Goal: Task Accomplishment & Management: Manage account settings

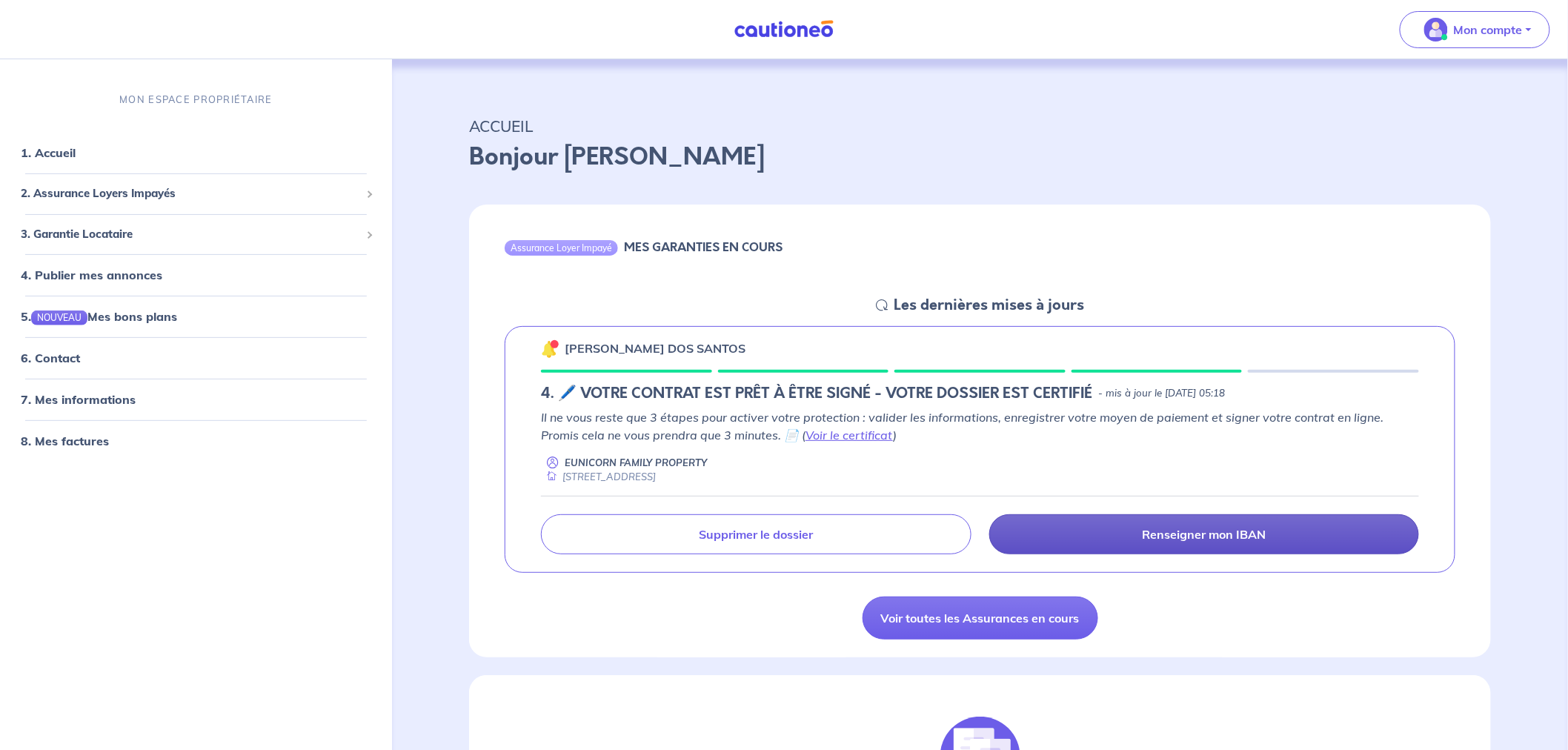
click at [1076, 540] on link "Renseigner mon IBAN" at bounding box center [1205, 534] width 430 height 40
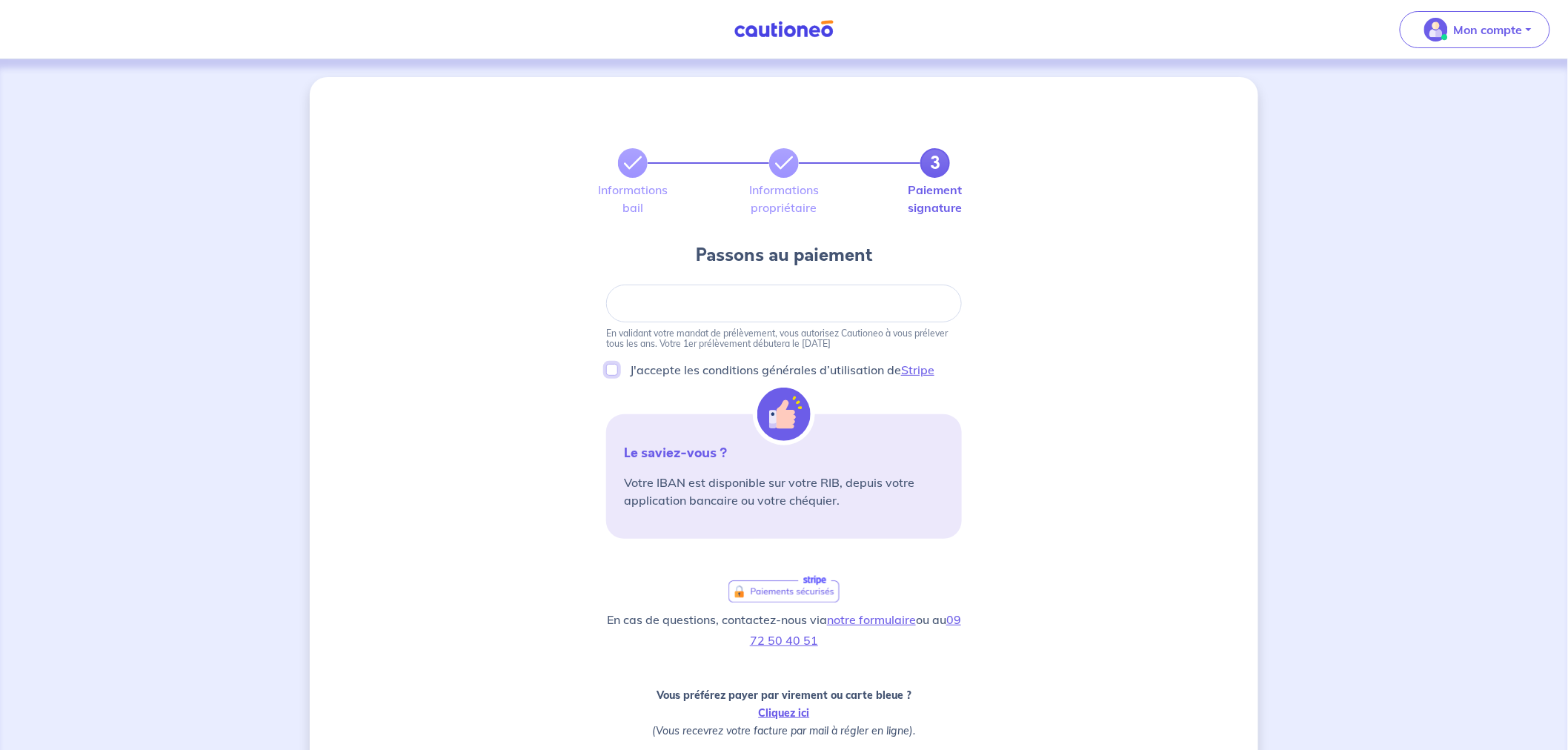
click at [614, 368] on input "J'accepte les conditions générales d’utilisation de Stripe" at bounding box center [612, 370] width 11 height 12
checkbox input "true"
click at [817, 309] on iframe at bounding box center [784, 303] width 319 height 12
drag, startPoint x: 660, startPoint y: 290, endPoint x: 667, endPoint y: 297, distance: 9.9
click at [660, 291] on div at bounding box center [784, 304] width 356 height 38
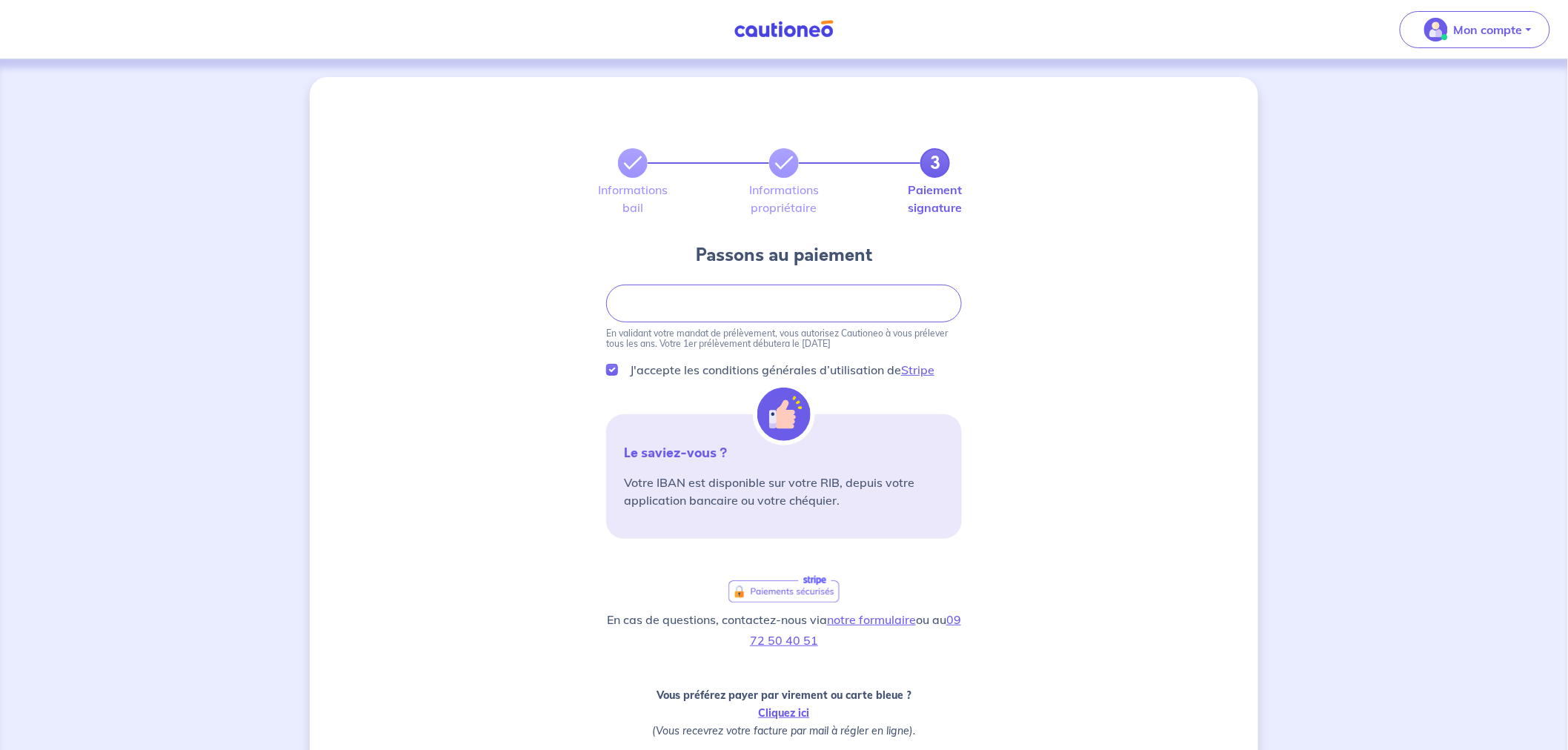
scroll to position [164, 0]
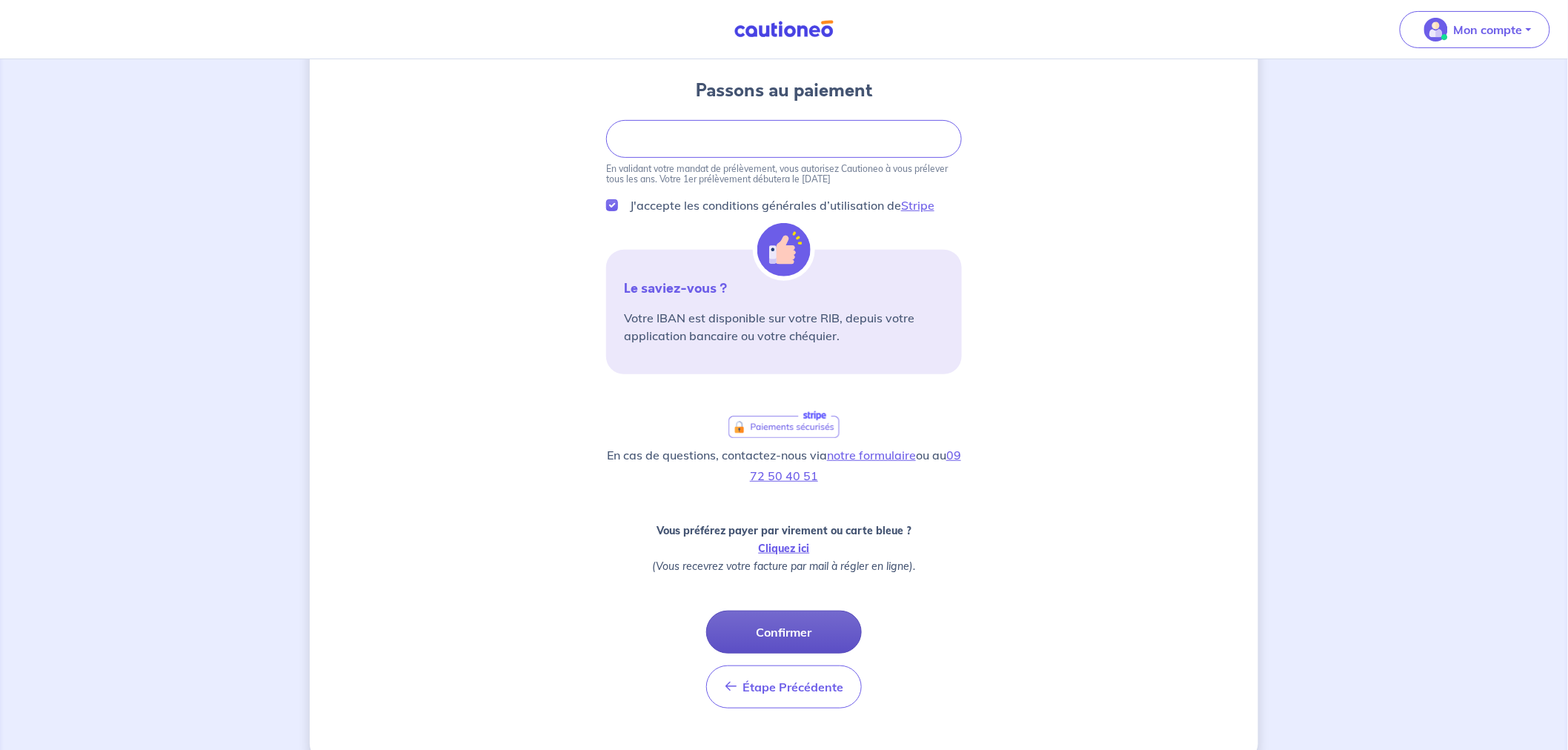
click at [799, 540] on button "Confirmer" at bounding box center [784, 633] width 155 height 43
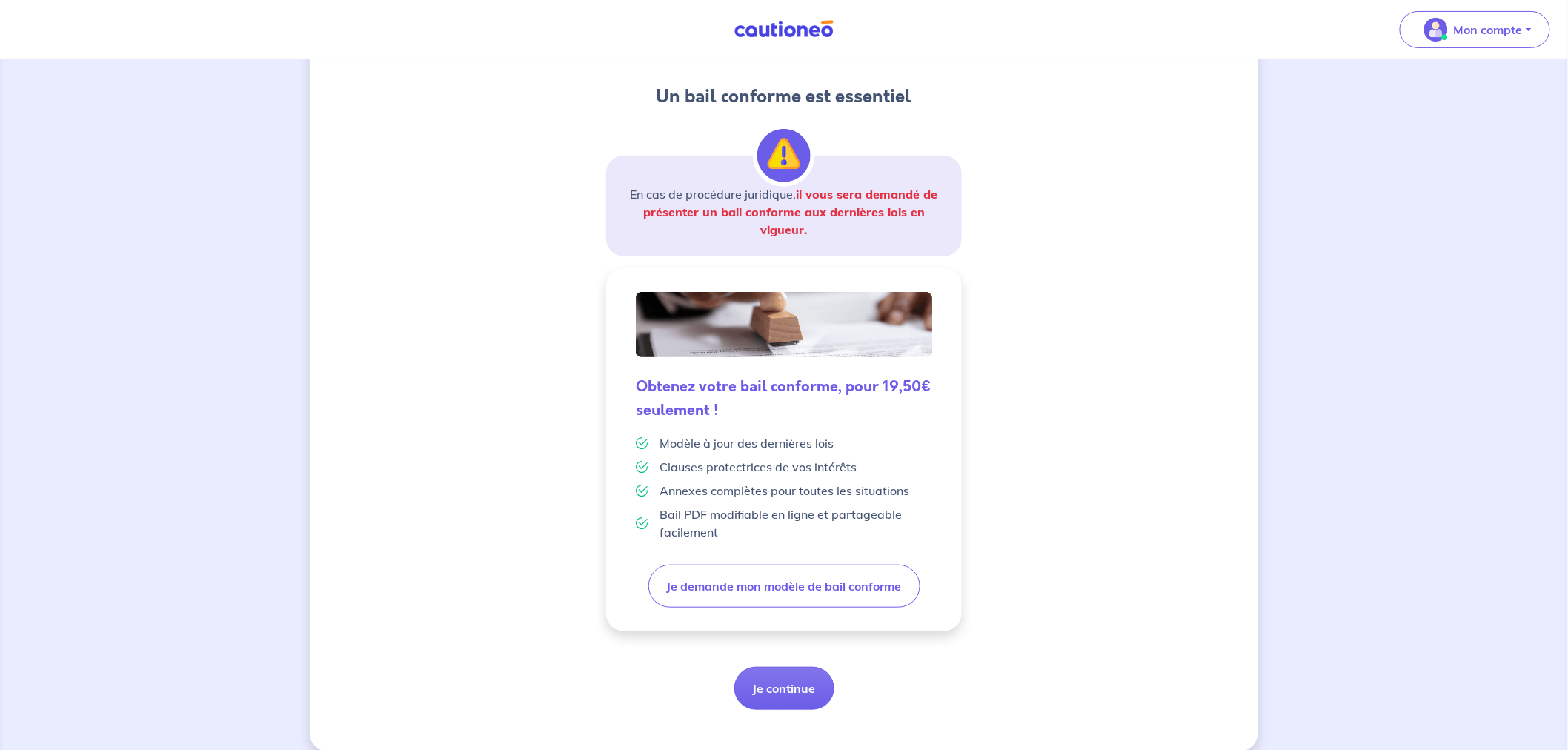
scroll to position [183, 0]
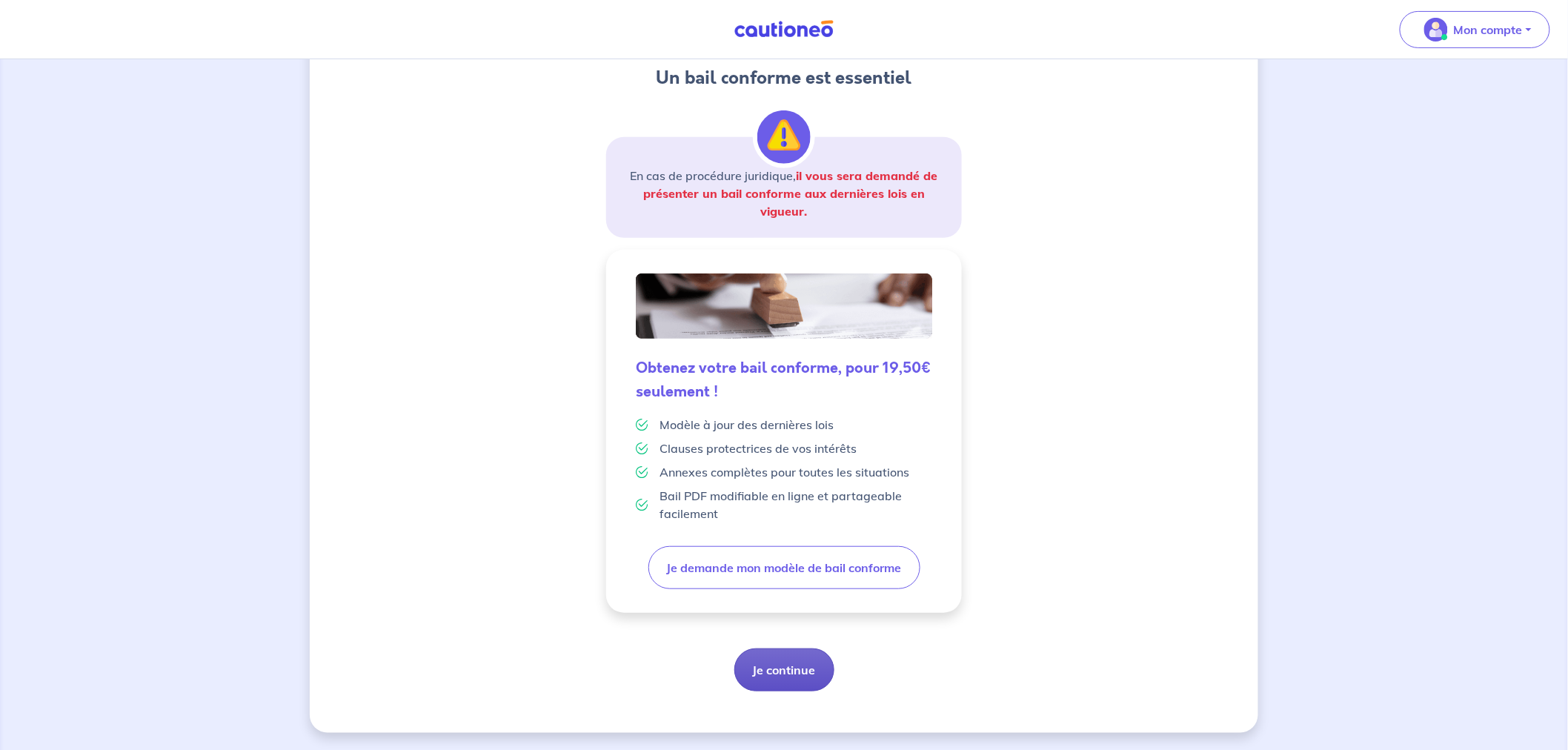
click at [810, 540] on button "Je continue" at bounding box center [784, 670] width 100 height 43
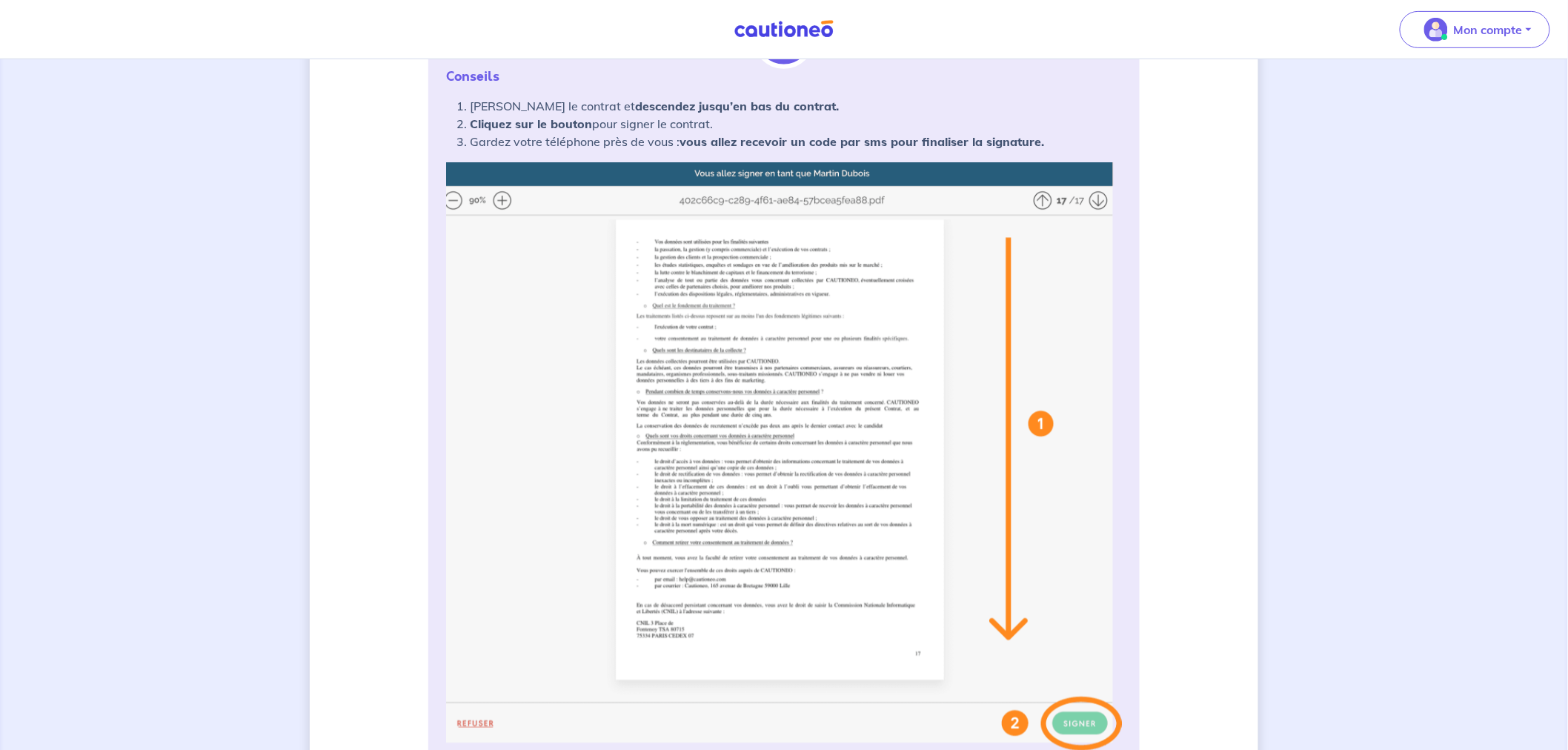
scroll to position [82, 0]
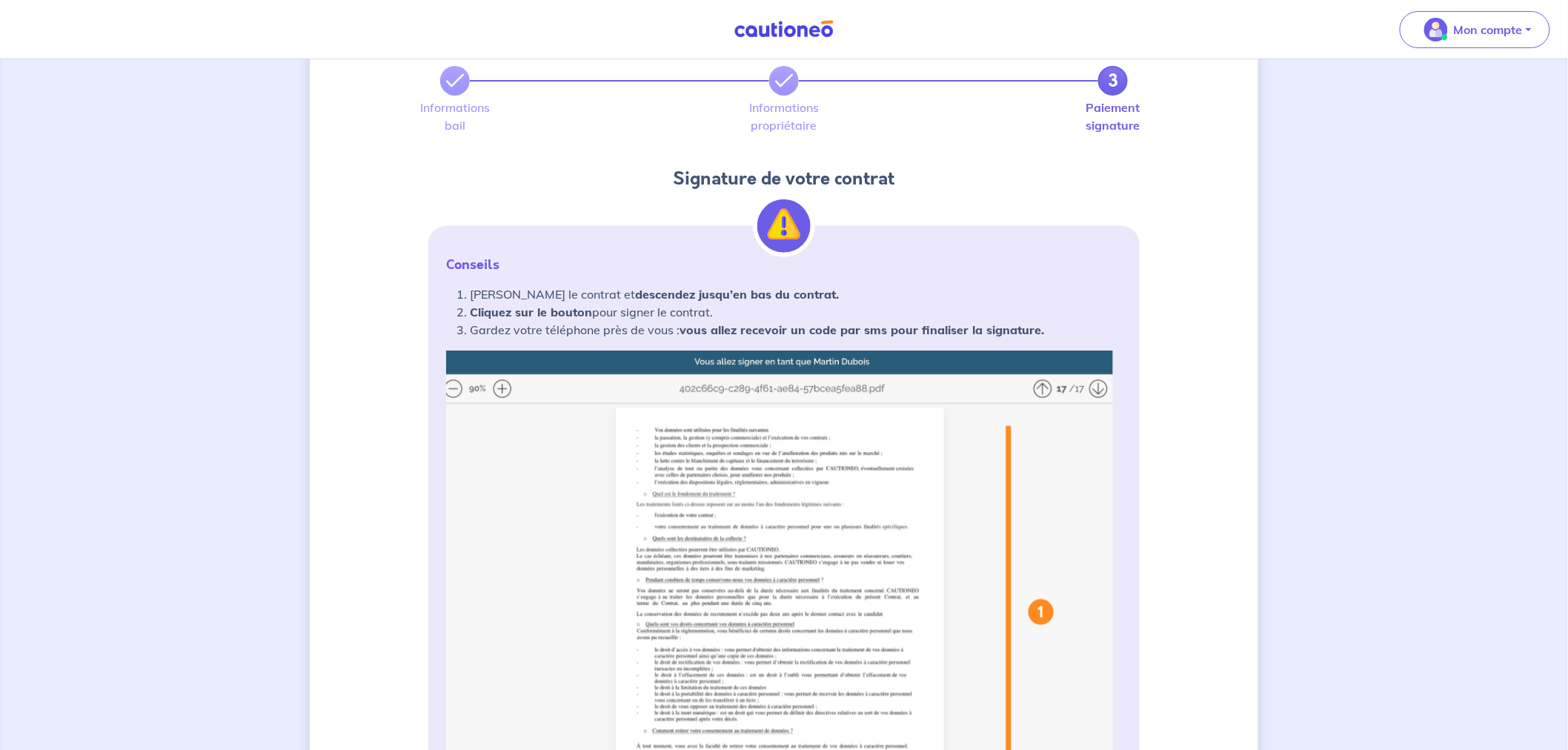
click at [1098, 384] on img at bounding box center [784, 645] width 676 height 588
click at [1037, 540] on img at bounding box center [784, 645] width 676 height 588
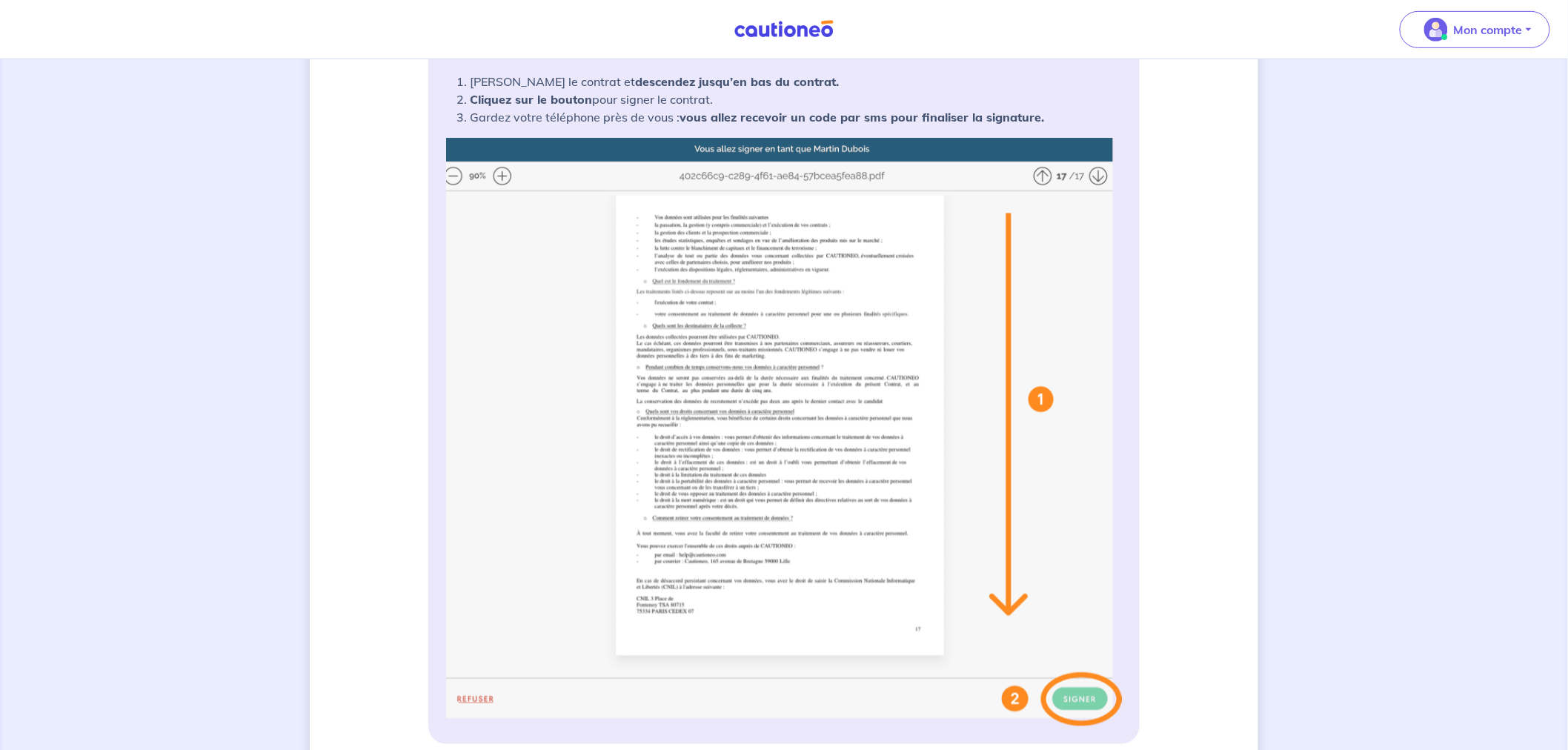
scroll to position [494, 0]
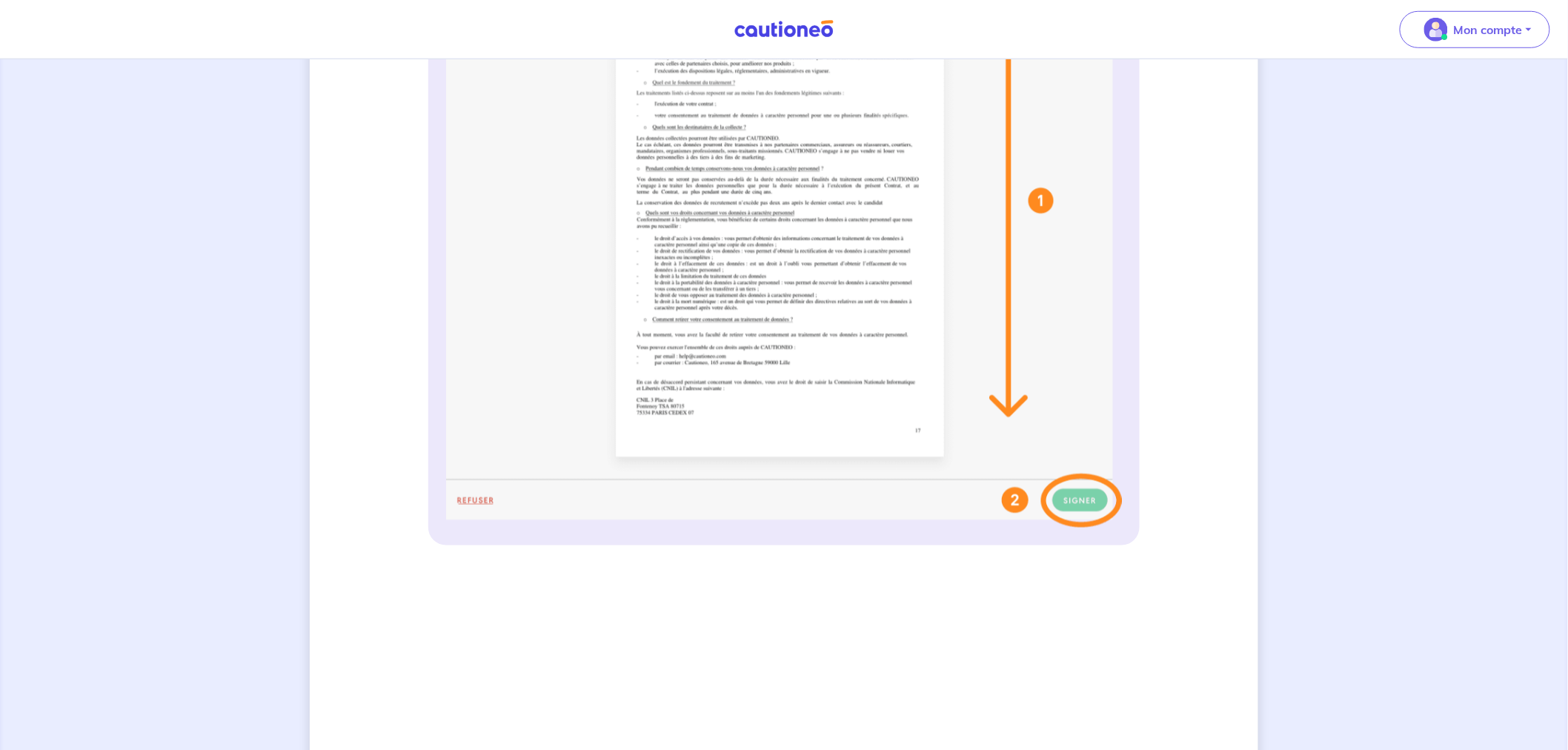
click at [1010, 499] on img at bounding box center [784, 233] width 676 height 588
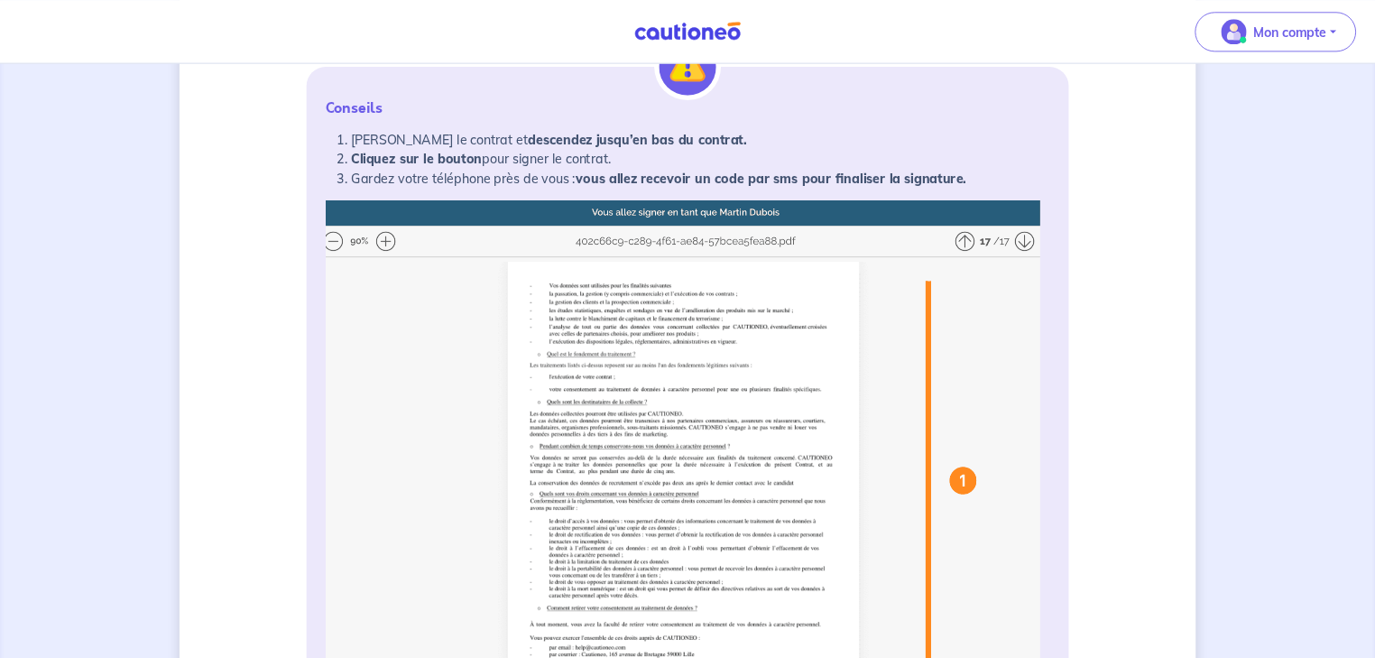
scroll to position [300, 0]
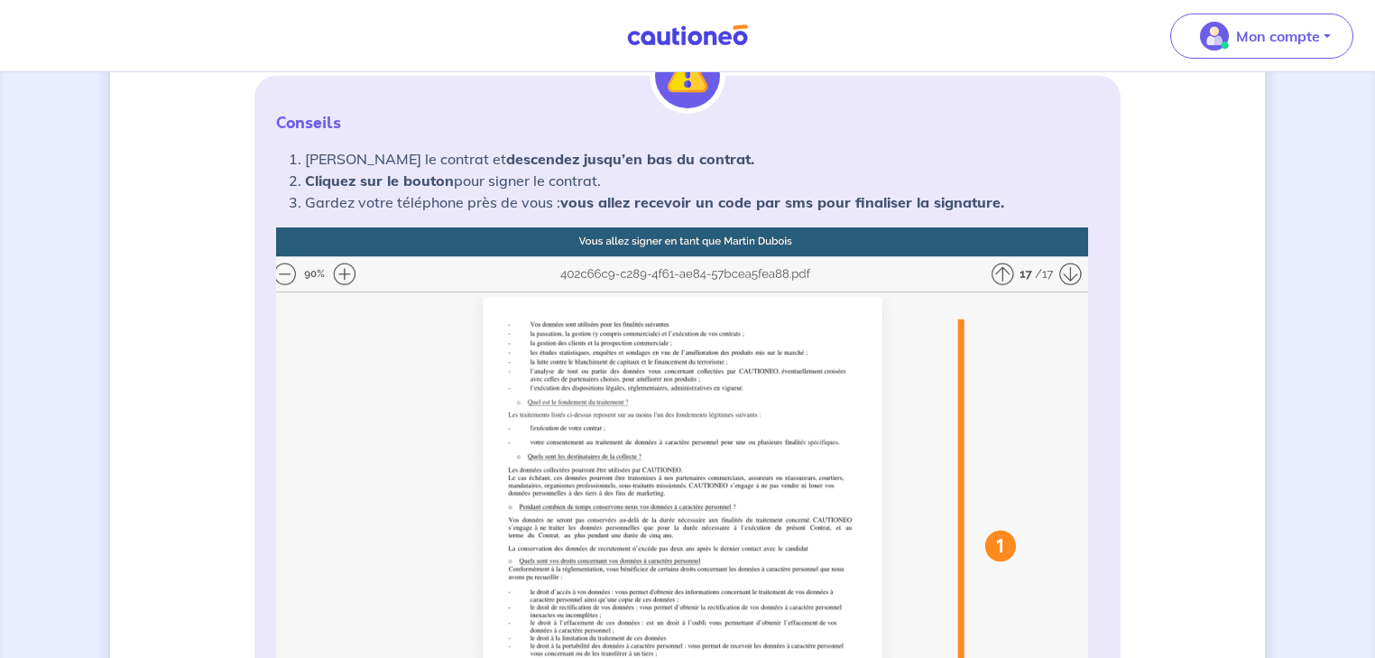
click at [1077, 272] on img at bounding box center [687, 585] width 823 height 716
click at [1000, 269] on img at bounding box center [687, 585] width 823 height 716
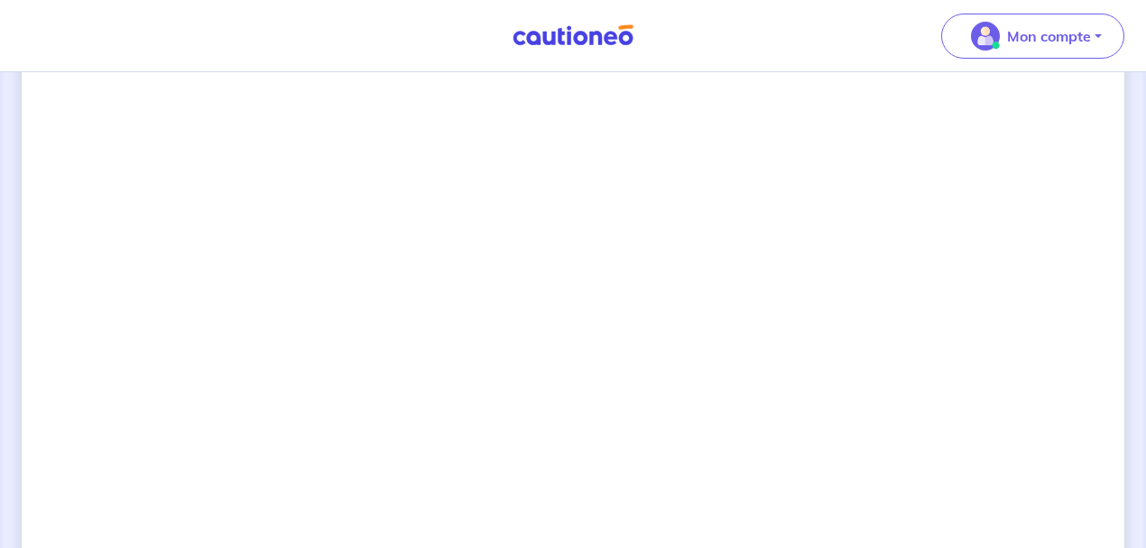
scroll to position [1485, 0]
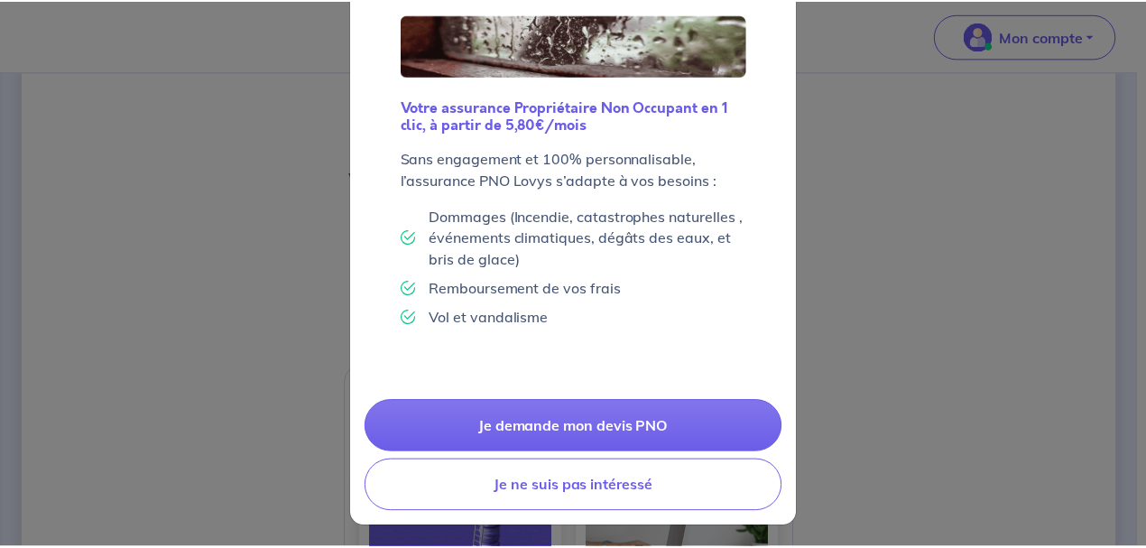
scroll to position [168, 0]
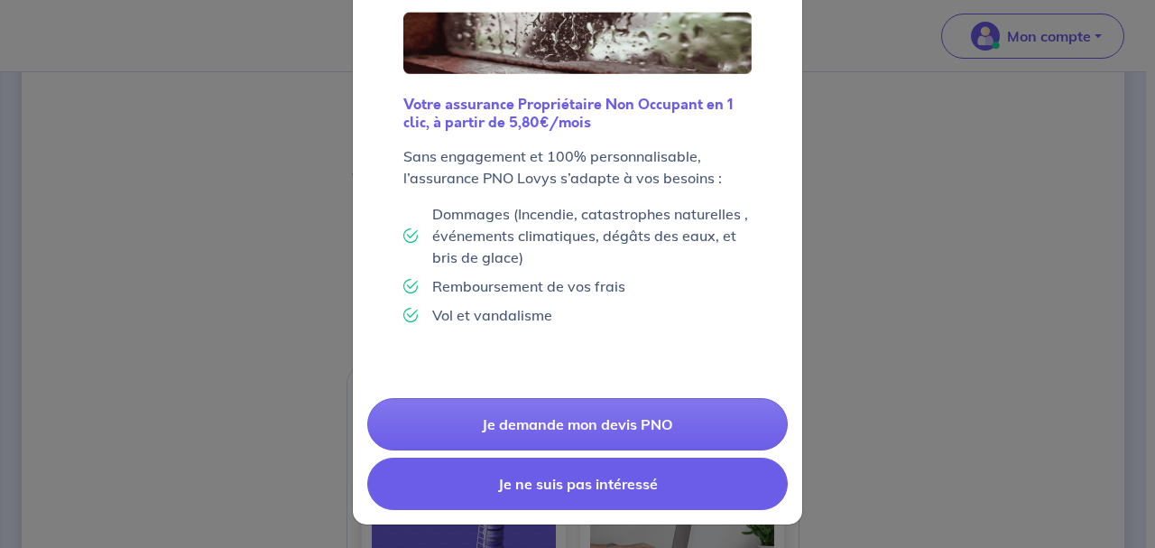
click at [618, 489] on button "Je ne suis pas intéressé" at bounding box center [577, 484] width 421 height 52
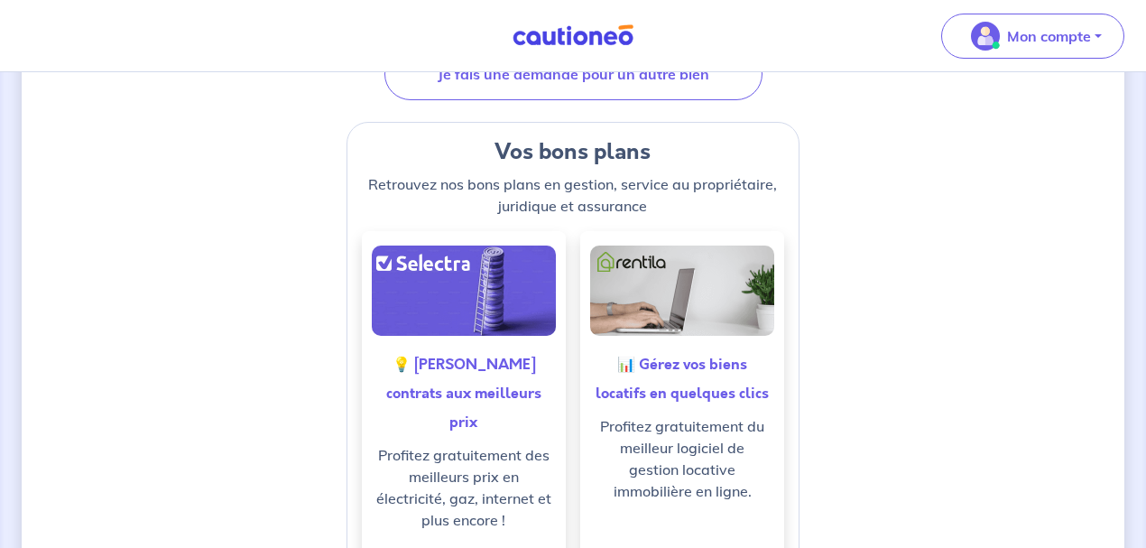
scroll to position [300, 0]
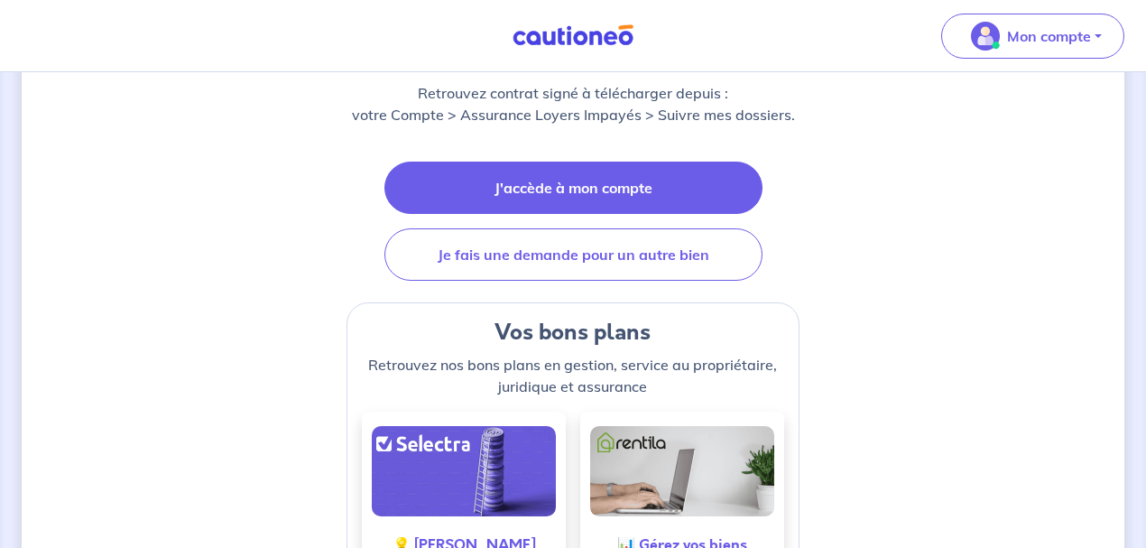
click at [603, 186] on link "J'accède à mon compte" at bounding box center [573, 188] width 378 height 52
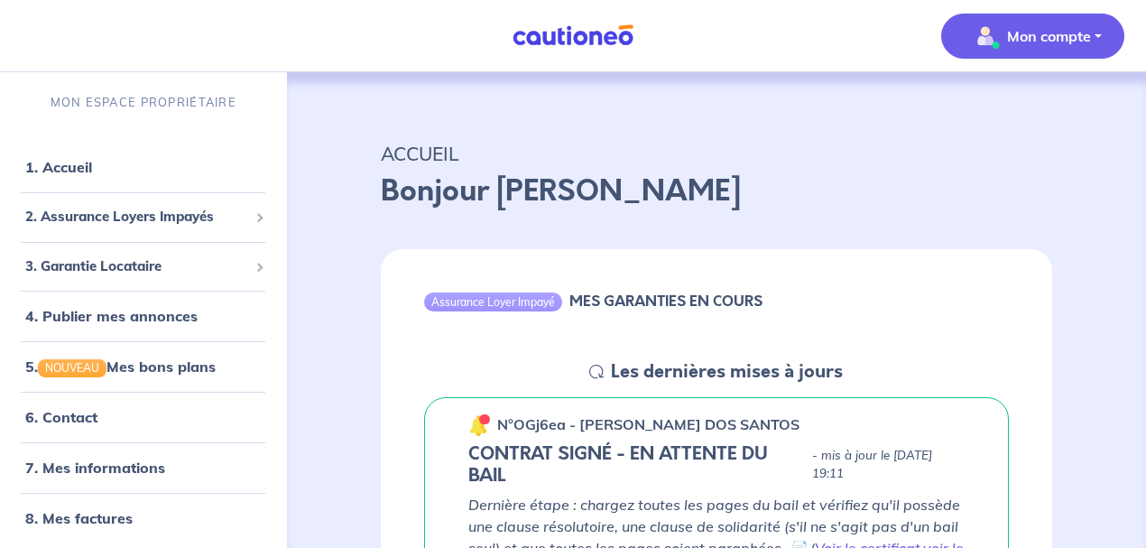
click at [1088, 36] on p "Mon compte" at bounding box center [1049, 36] width 84 height 22
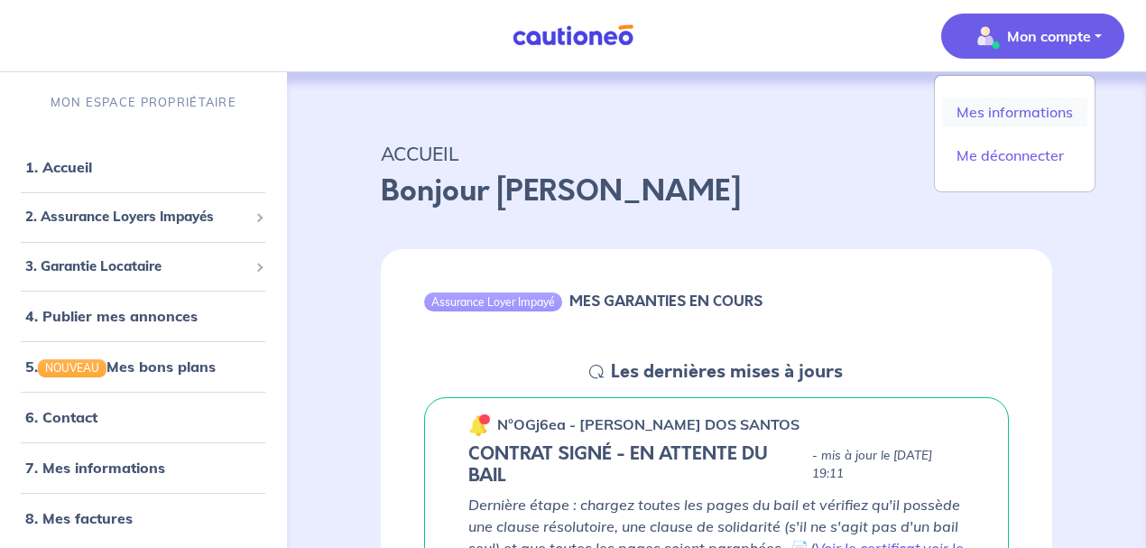
click at [1046, 112] on link "Mes informations" at bounding box center [1014, 111] width 145 height 29
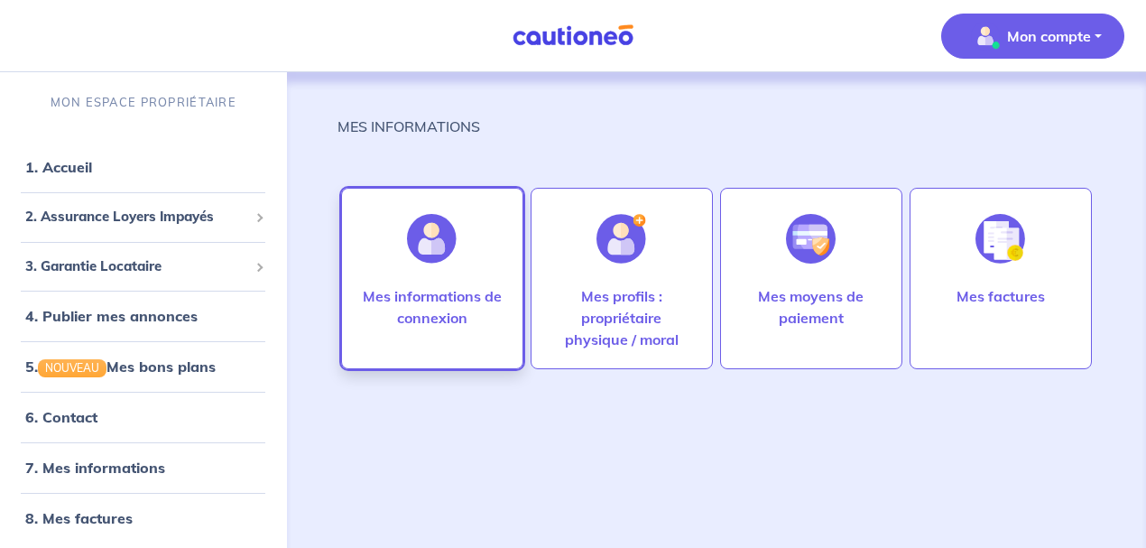
click at [504, 296] on p "Mes informations de connexion" at bounding box center [432, 306] width 144 height 43
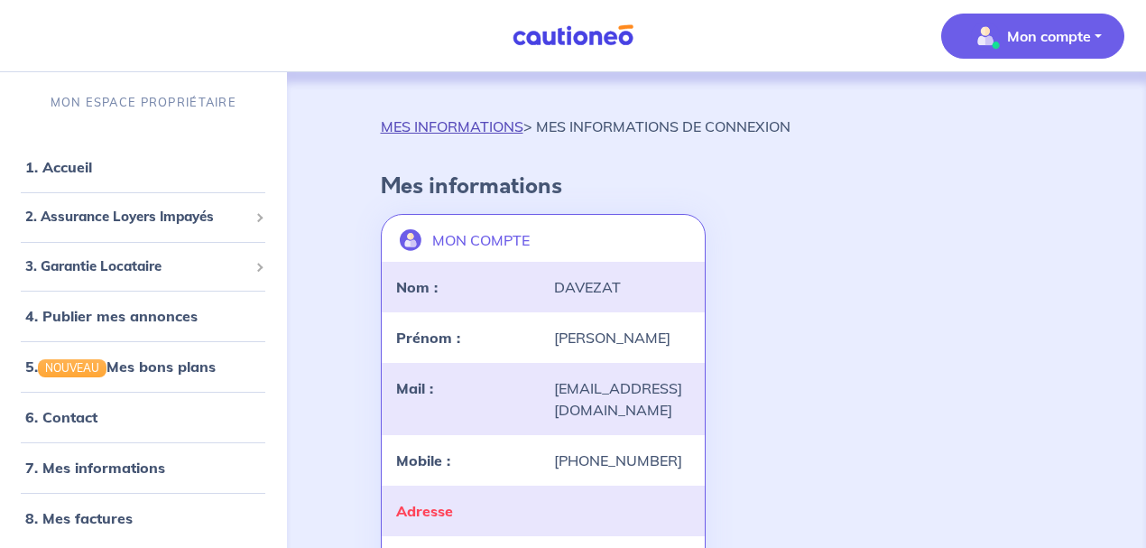
click at [495, 131] on link "MES INFORMATIONS" at bounding box center [452, 126] width 143 height 18
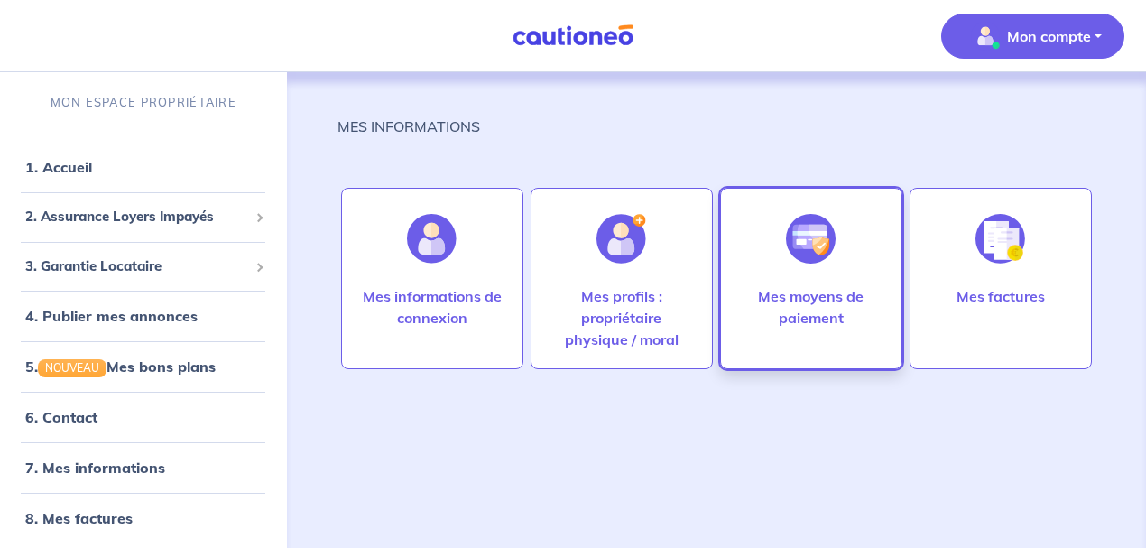
click at [799, 273] on div at bounding box center [811, 238] width 79 height 93
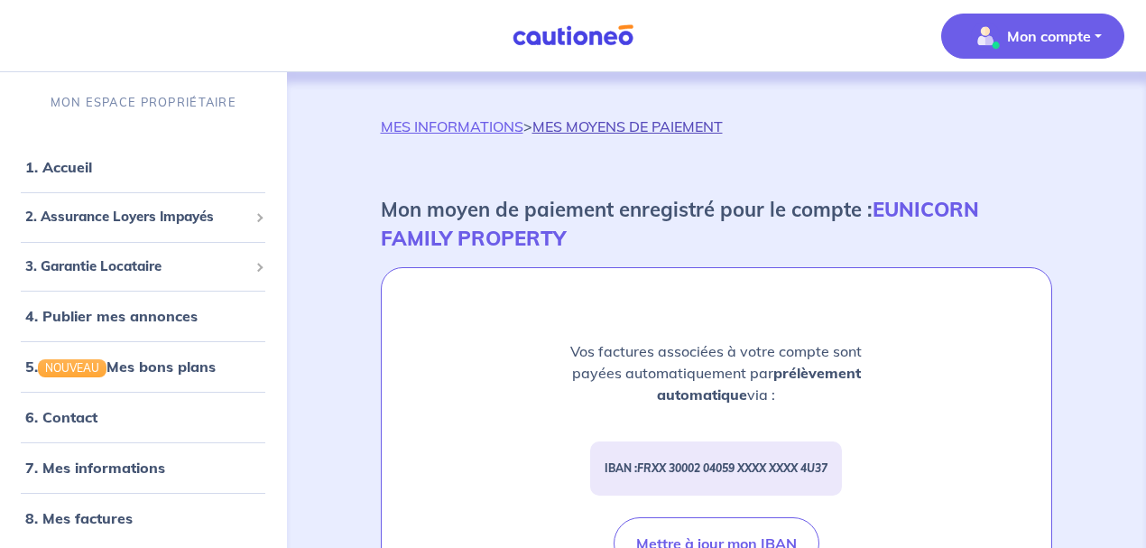
click at [628, 131] on link "MES MOYENS DE PAIEMENT" at bounding box center [627, 126] width 190 height 18
click at [467, 127] on link "MES INFORMATIONS" at bounding box center [452, 126] width 143 height 18
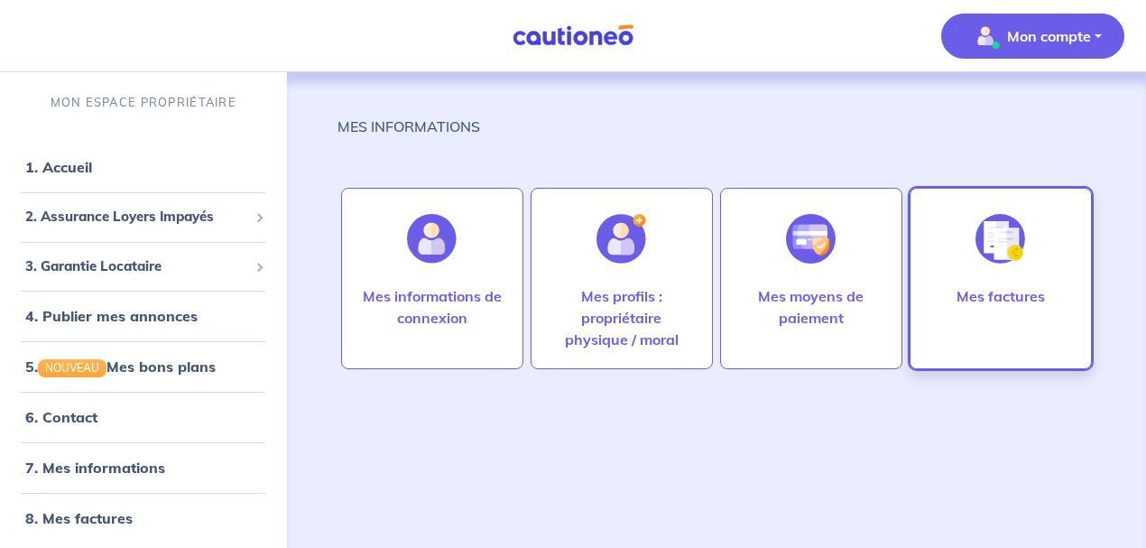
click at [960, 270] on div "Mes factures" at bounding box center [1001, 278] width 182 height 181
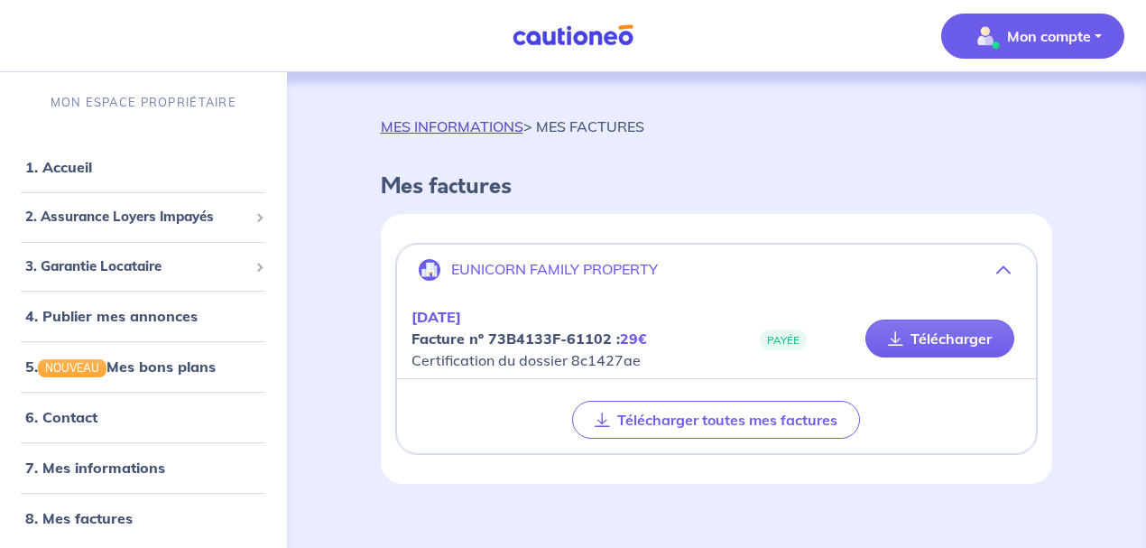
click at [464, 132] on link "MES INFORMATIONS" at bounding box center [452, 126] width 143 height 18
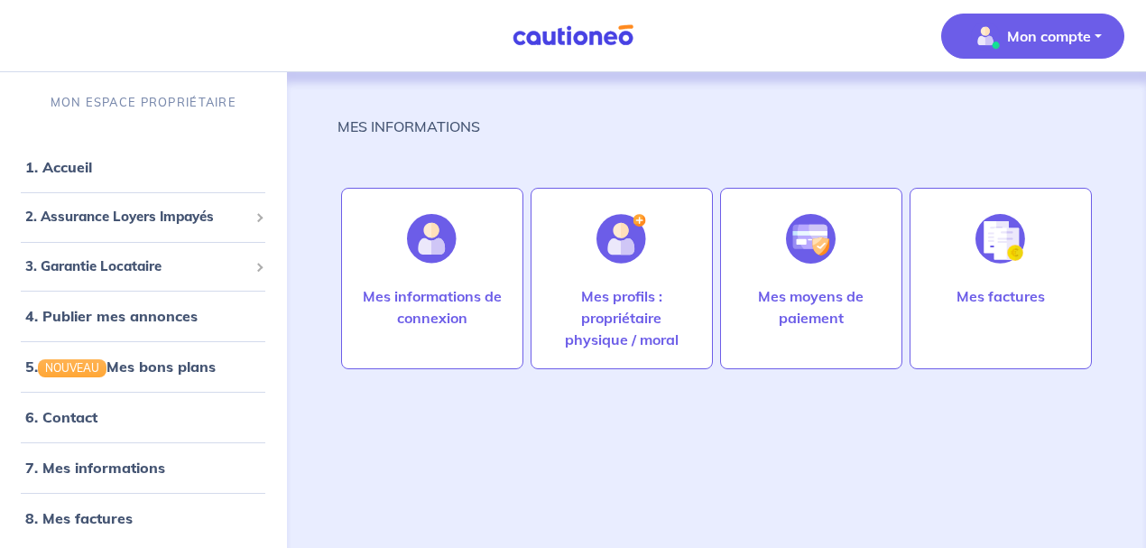
click at [1041, 36] on p "Mon compte" at bounding box center [1049, 36] width 84 height 22
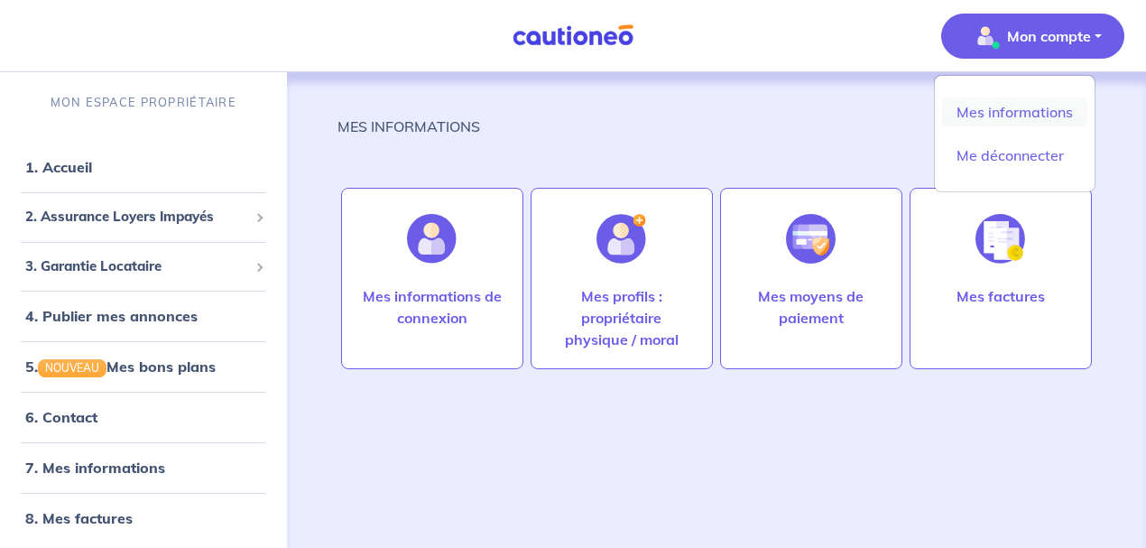
click at [1016, 113] on link "Mes informations" at bounding box center [1014, 111] width 145 height 29
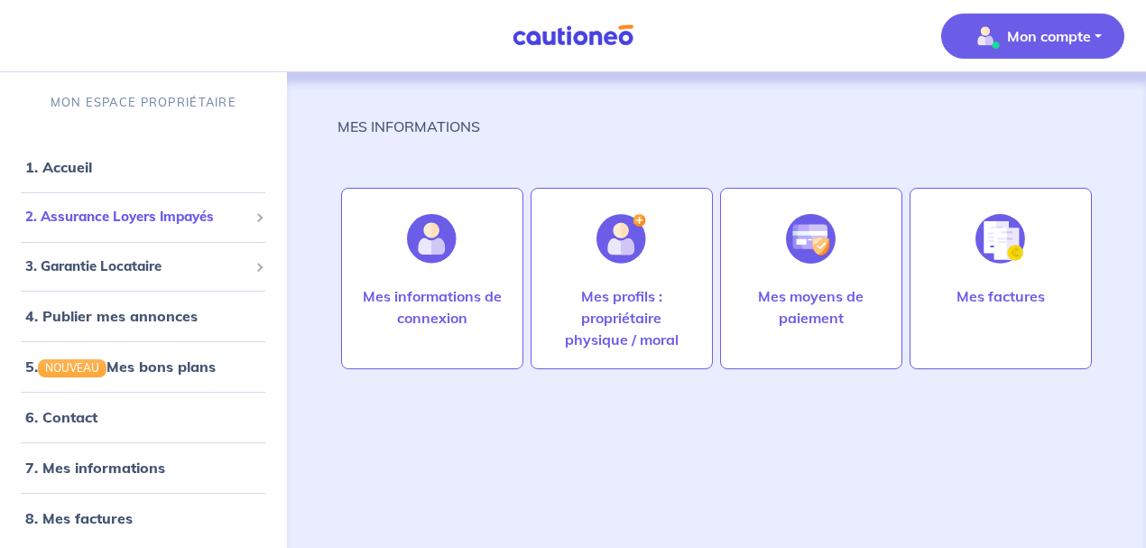
click at [161, 226] on span "2. Assurance Loyers Impayés" at bounding box center [136, 217] width 223 height 21
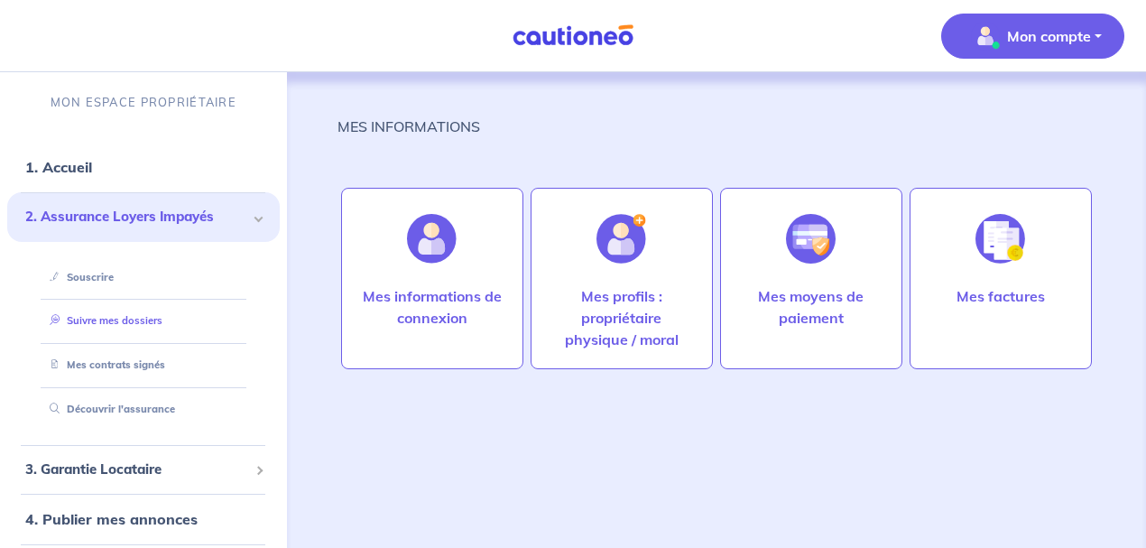
click at [162, 324] on link "Suivre mes dossiers" at bounding box center [102, 320] width 120 height 13
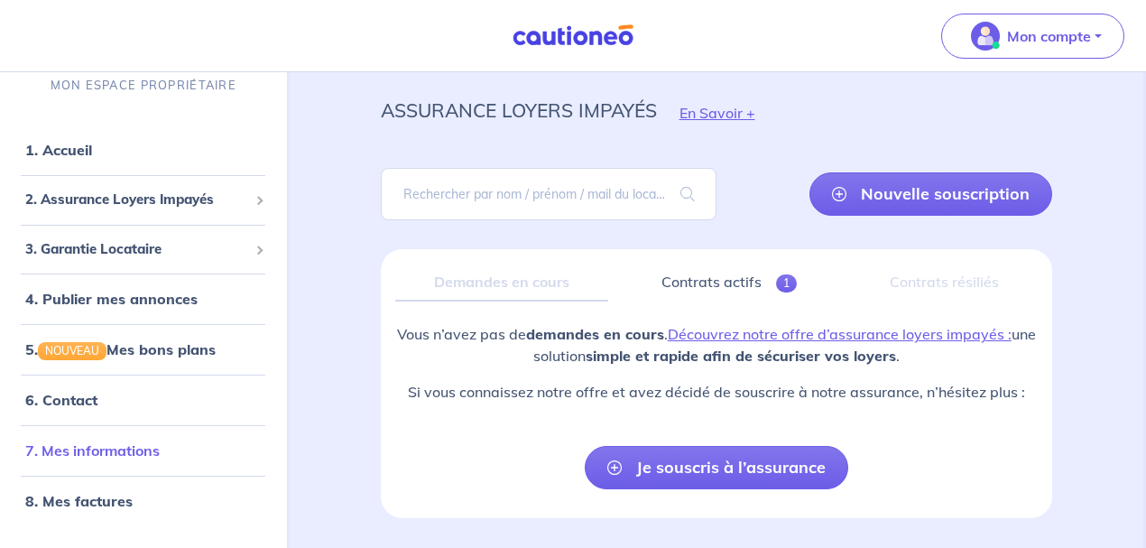
scroll to position [98, 0]
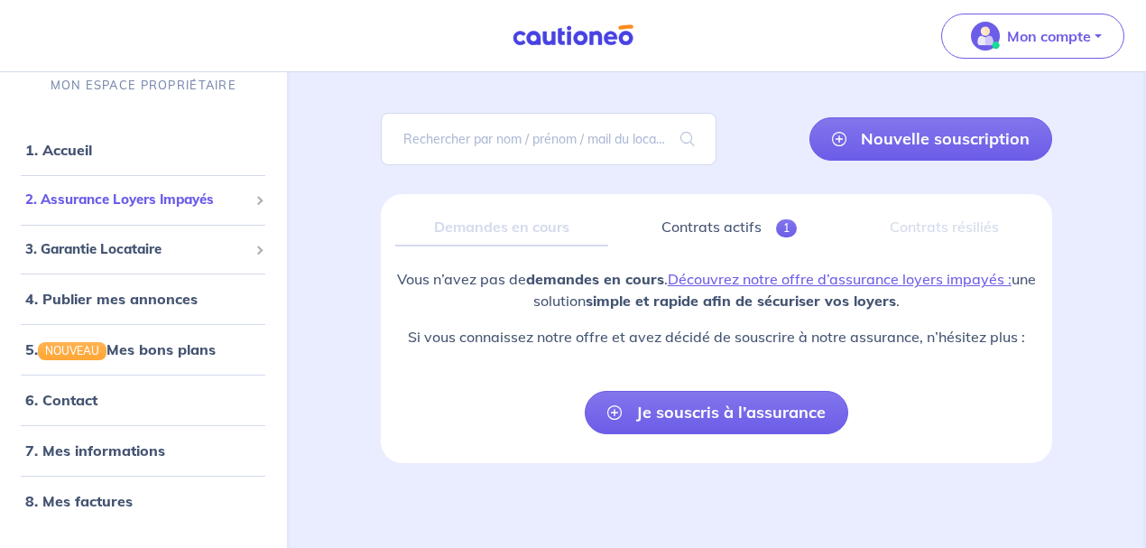
click at [101, 204] on span "2. Assurance Loyers Impayés" at bounding box center [136, 199] width 223 height 21
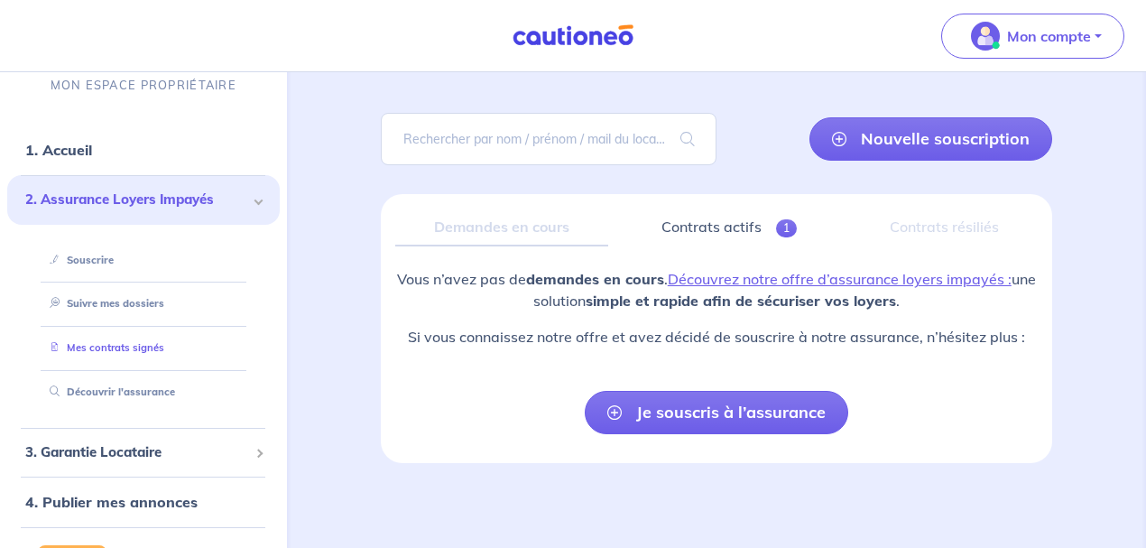
click at [112, 354] on link "Mes contrats signés" at bounding box center [103, 347] width 122 height 13
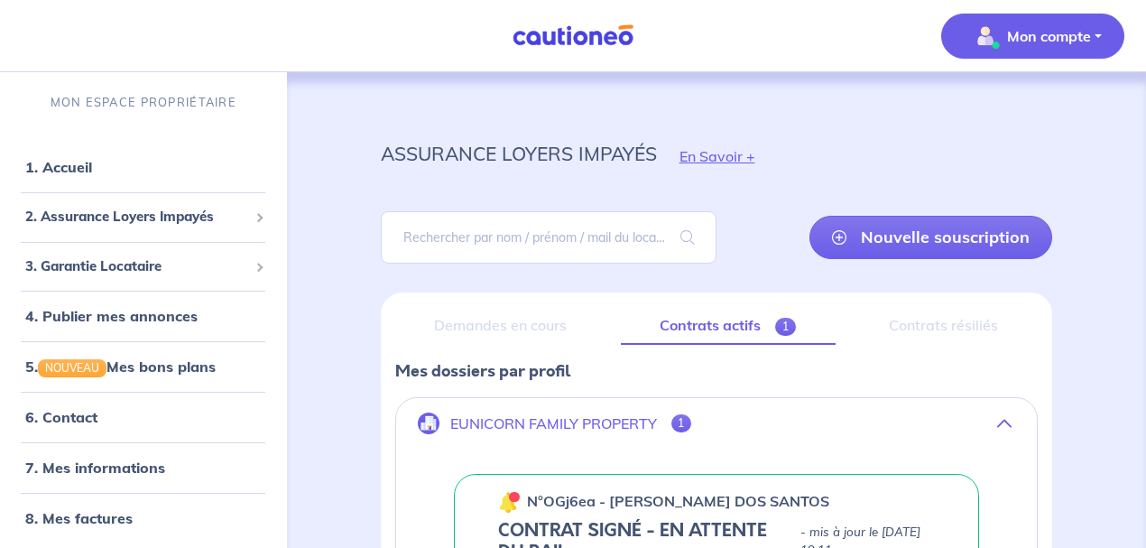
click at [1086, 36] on p "Mon compte" at bounding box center [1049, 36] width 84 height 22
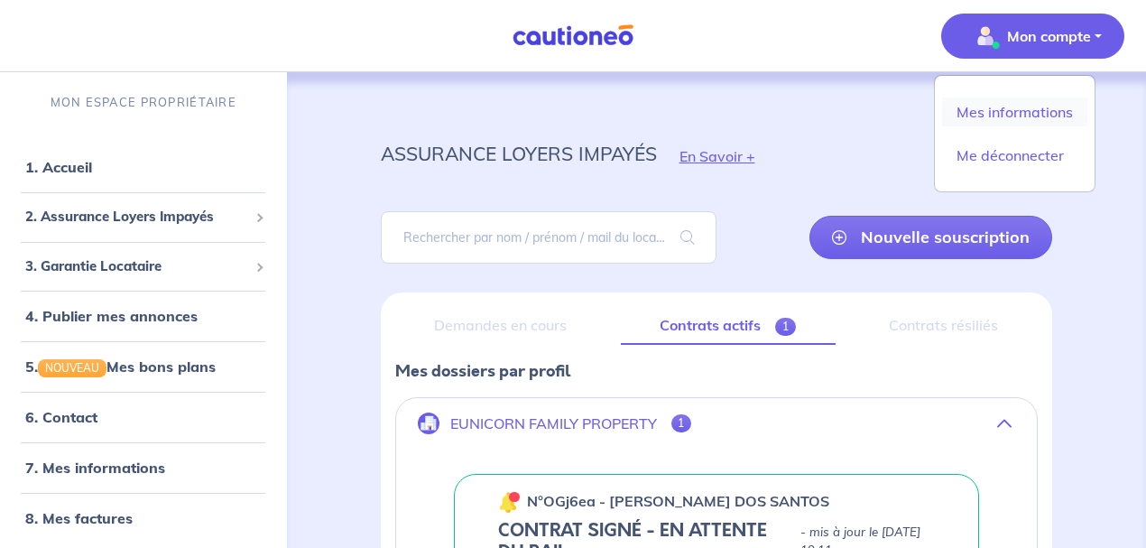
click at [1008, 106] on link "Mes informations" at bounding box center [1014, 111] width 145 height 29
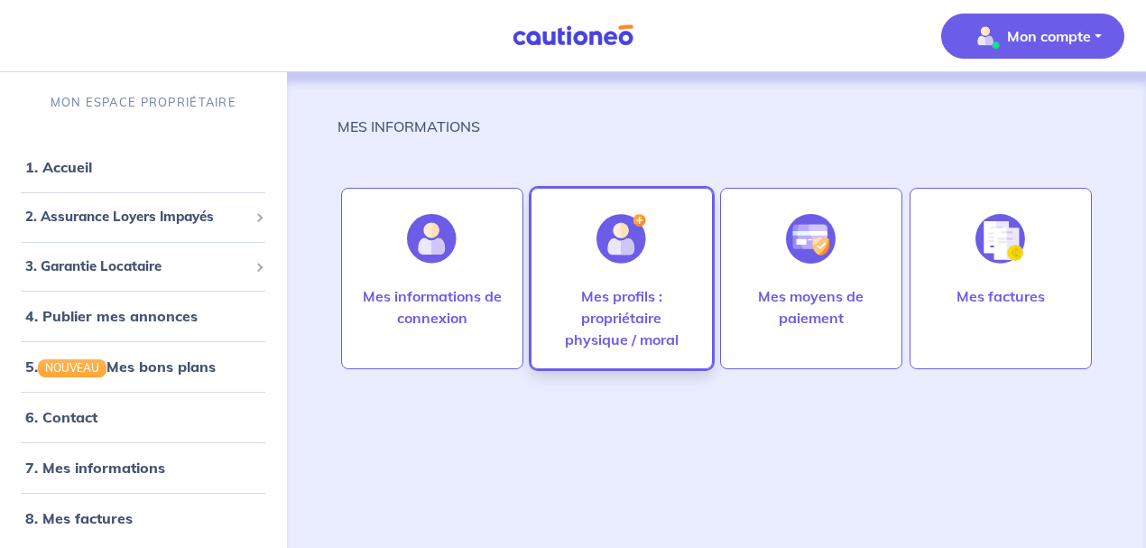
click at [677, 285] on p "Mes profils : propriétaire physique / moral" at bounding box center [622, 317] width 144 height 65
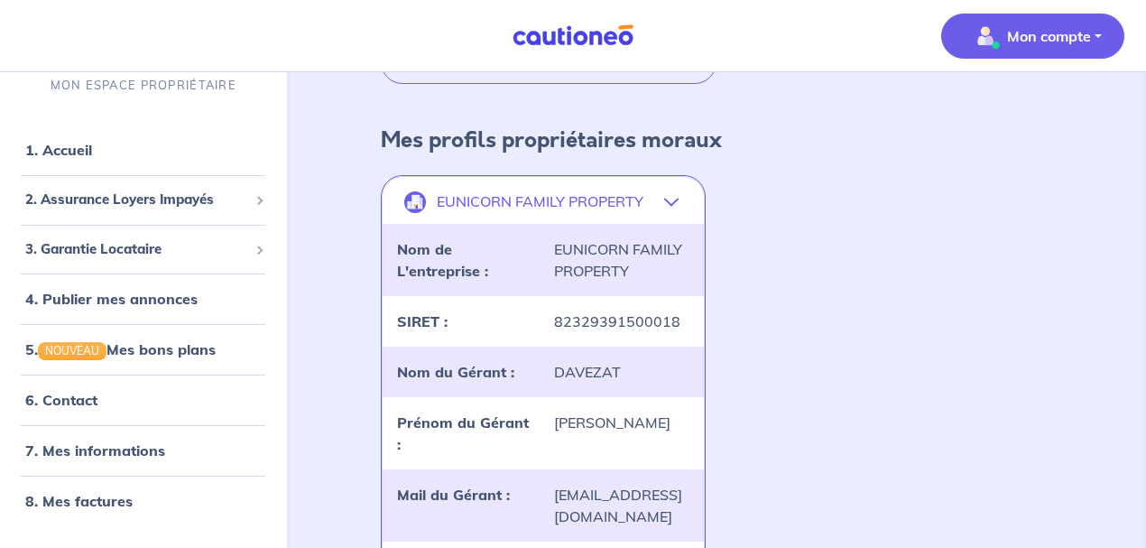
scroll to position [227, 0]
